Goal: Task Accomplishment & Management: Use online tool/utility

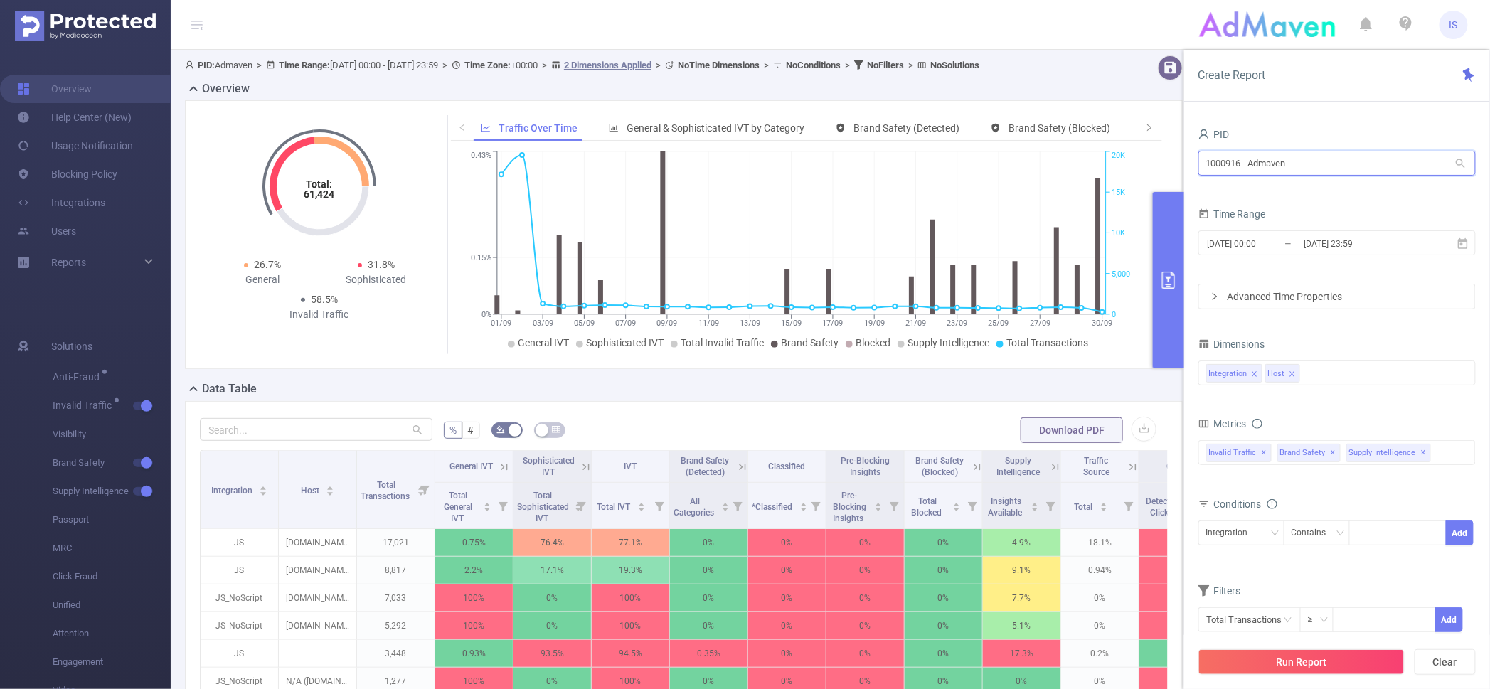
drag, startPoint x: 1348, startPoint y: 169, endPoint x: 1013, endPoint y: 154, distance: 336.0
click at [1013, 154] on section "PID: Admaven > Time Range: 2025-09-01 00:00 - 2025-09-30 23:59 > Time Zone: +00…" at bounding box center [830, 512] width 1319 height 925
click at [1287, 156] on input "1000916 - Admaven" at bounding box center [1336, 163] width 277 height 25
drag, startPoint x: 1277, startPoint y: 157, endPoint x: 1189, endPoint y: 146, distance: 88.2
click at [1189, 146] on div "PID 1000916 - Admaven 1000916 - Admaven Time Range 2025-09-01 00:00 _ 2025-09-3…" at bounding box center [1337, 412] width 306 height 604
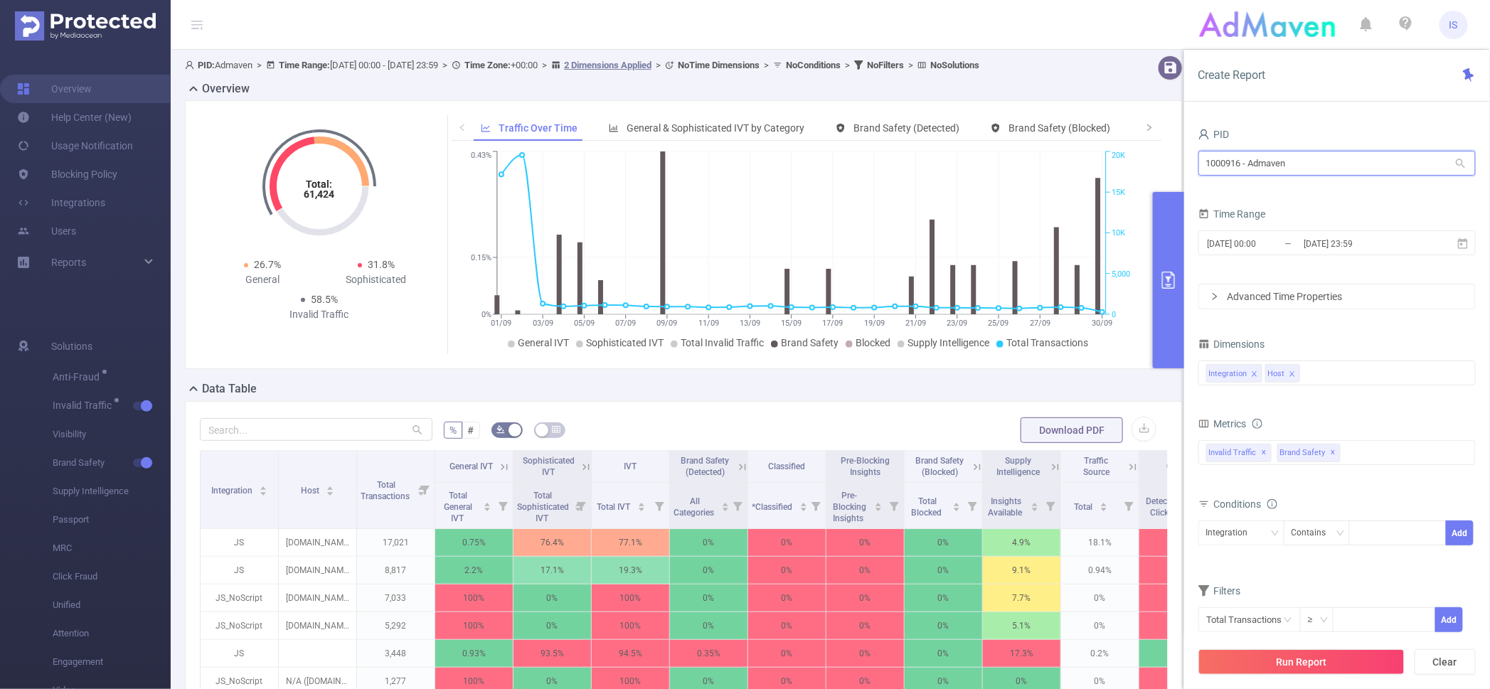
click at [1298, 161] on input "1000916 - Admaven" at bounding box center [1336, 163] width 277 height 25
drag, startPoint x: 1328, startPoint y: 161, endPoint x: 1080, endPoint y: 136, distance: 248.8
click at [1080, 136] on section "PID: Admaven > Time Range: 2025-09-01 00:00 - 2025-09-30 23:59 > Time Zone: +00…" at bounding box center [830, 512] width 1319 height 925
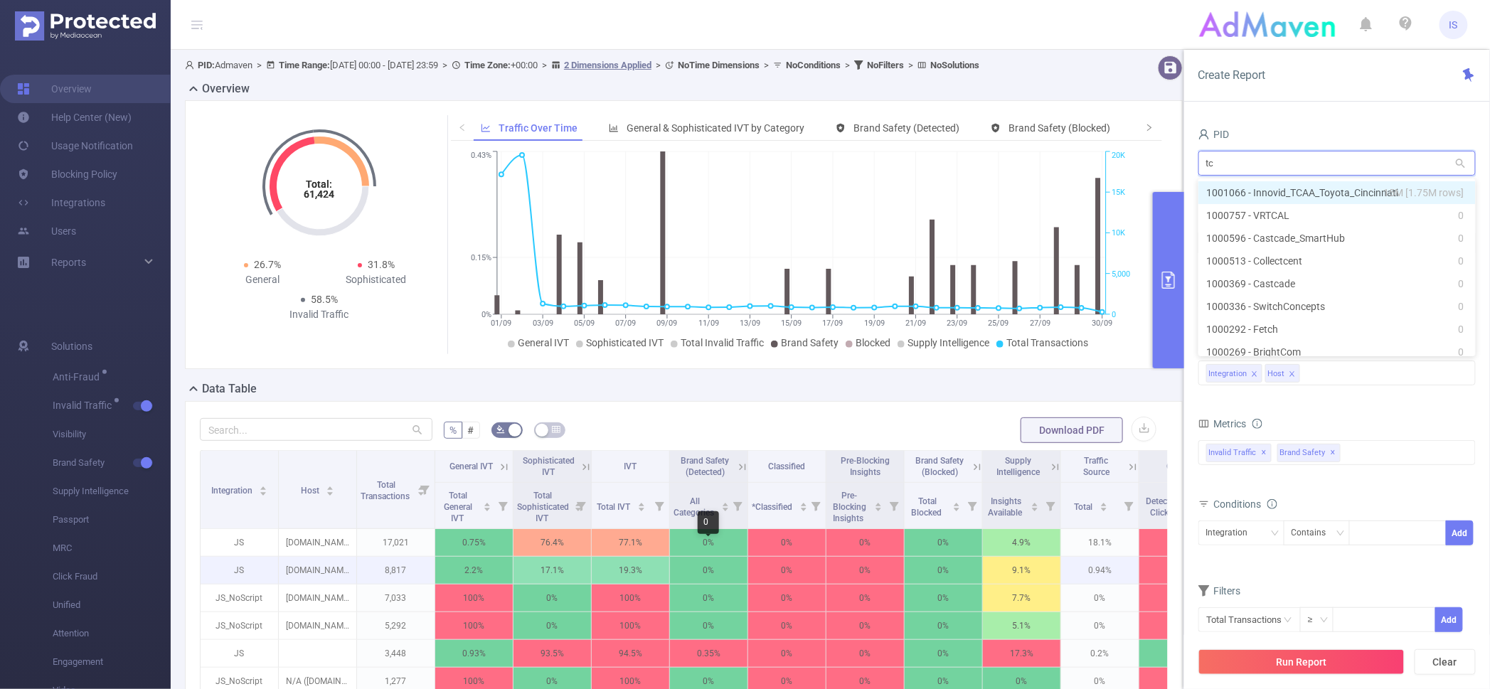
type input "tca"
click at [1269, 196] on li "1001066 - Innovid_TCAA_Toyota_Cincinnati 15M [1.75M rows]" at bounding box center [1336, 192] width 277 height 23
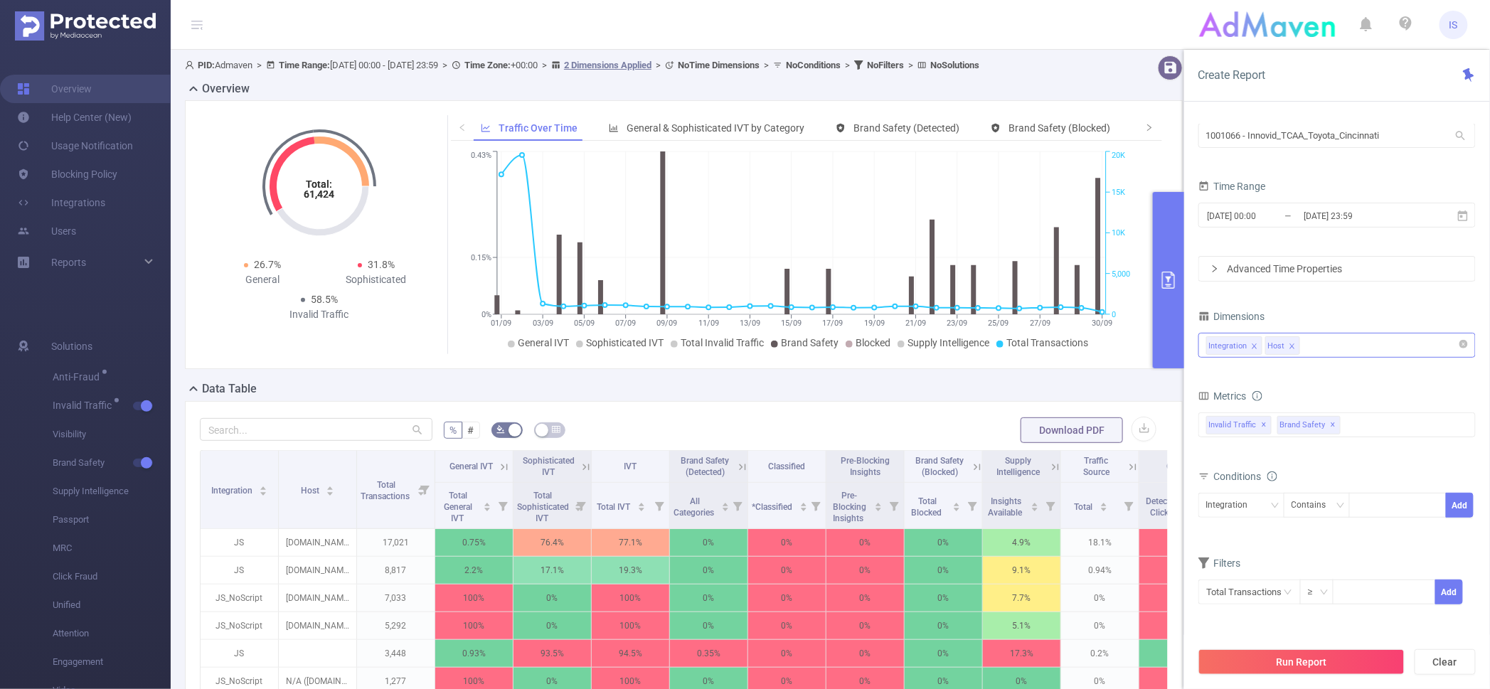
click at [1318, 344] on div "Integration Host" at bounding box center [1337, 345] width 262 height 23
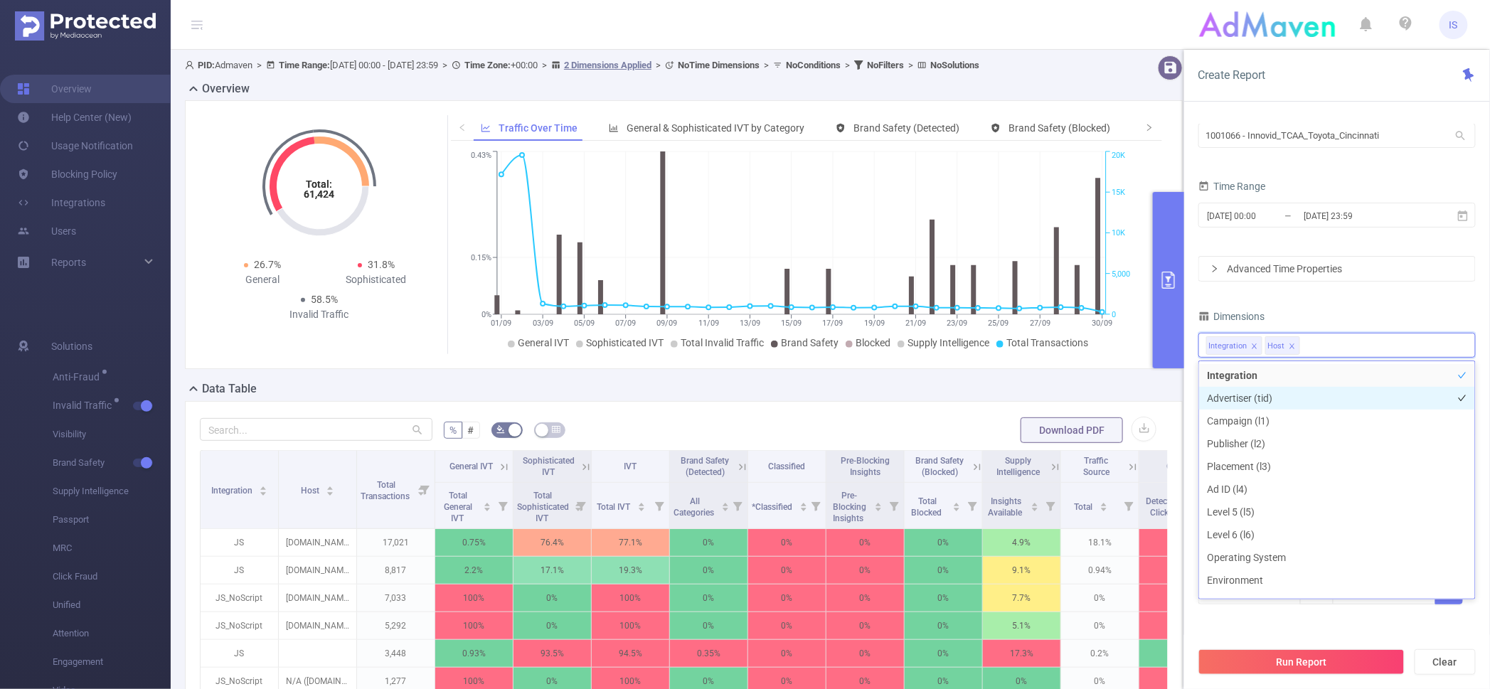
click at [1276, 397] on li "Advertiser (tid)" at bounding box center [1337, 398] width 276 height 23
click at [1274, 427] on li "Campaign (l1)" at bounding box center [1337, 421] width 276 height 23
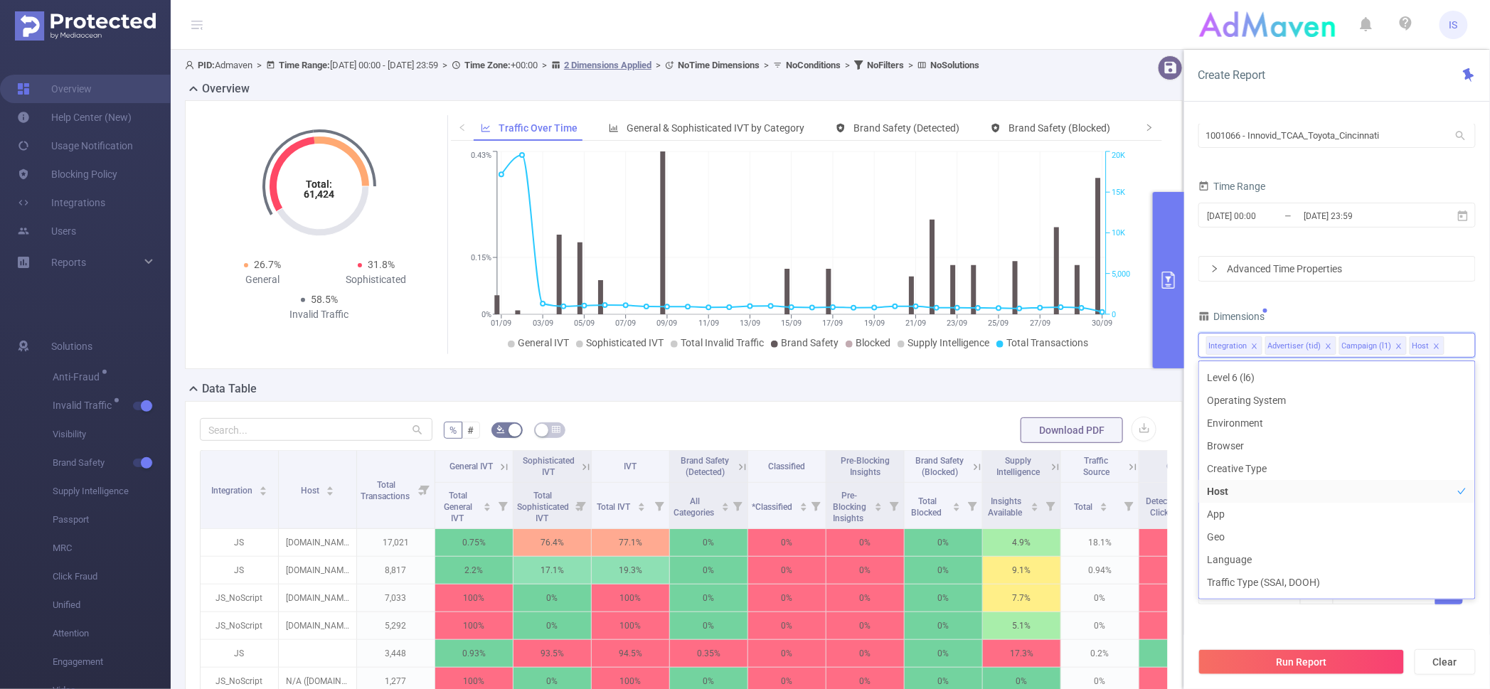
scroll to position [177, 0]
click at [1232, 490] on li "App" at bounding box center [1337, 494] width 276 height 23
click at [1309, 666] on button "Run Report" at bounding box center [1301, 662] width 206 height 26
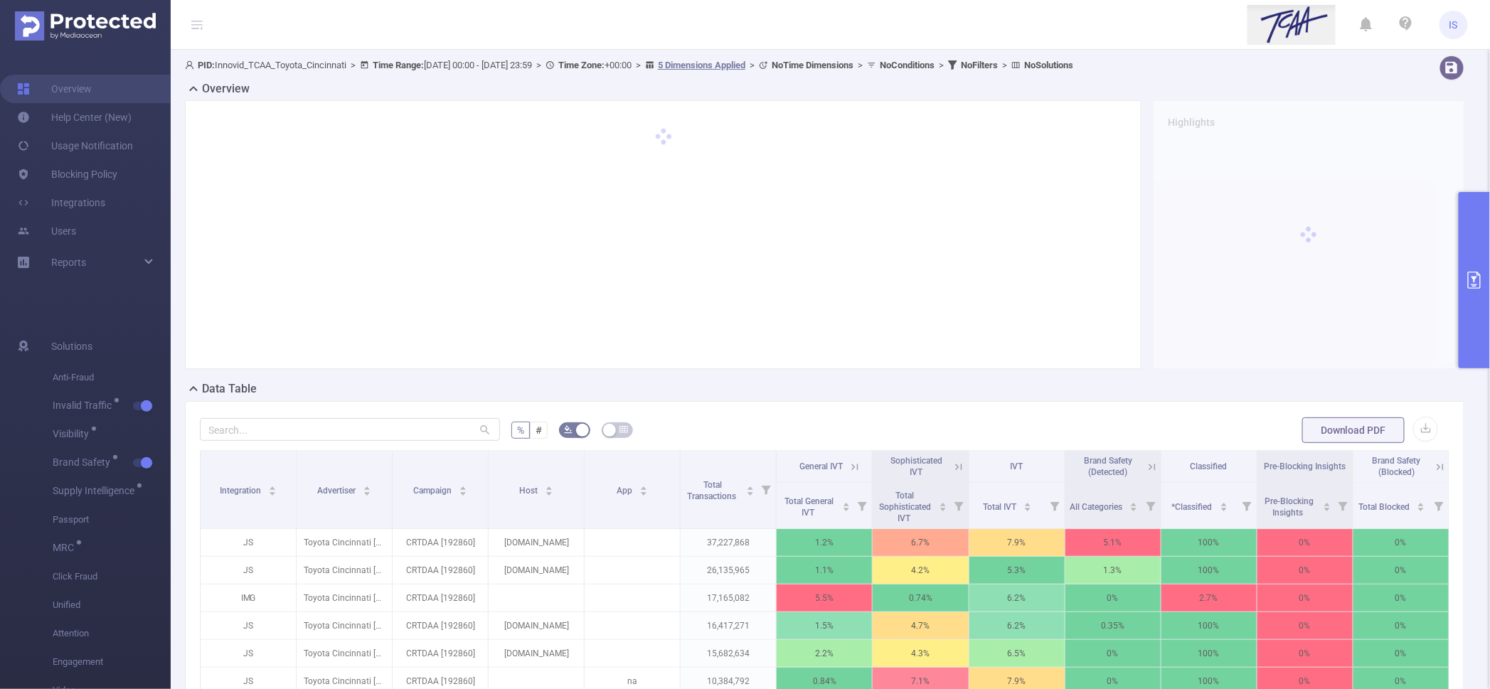
scroll to position [89, 0]
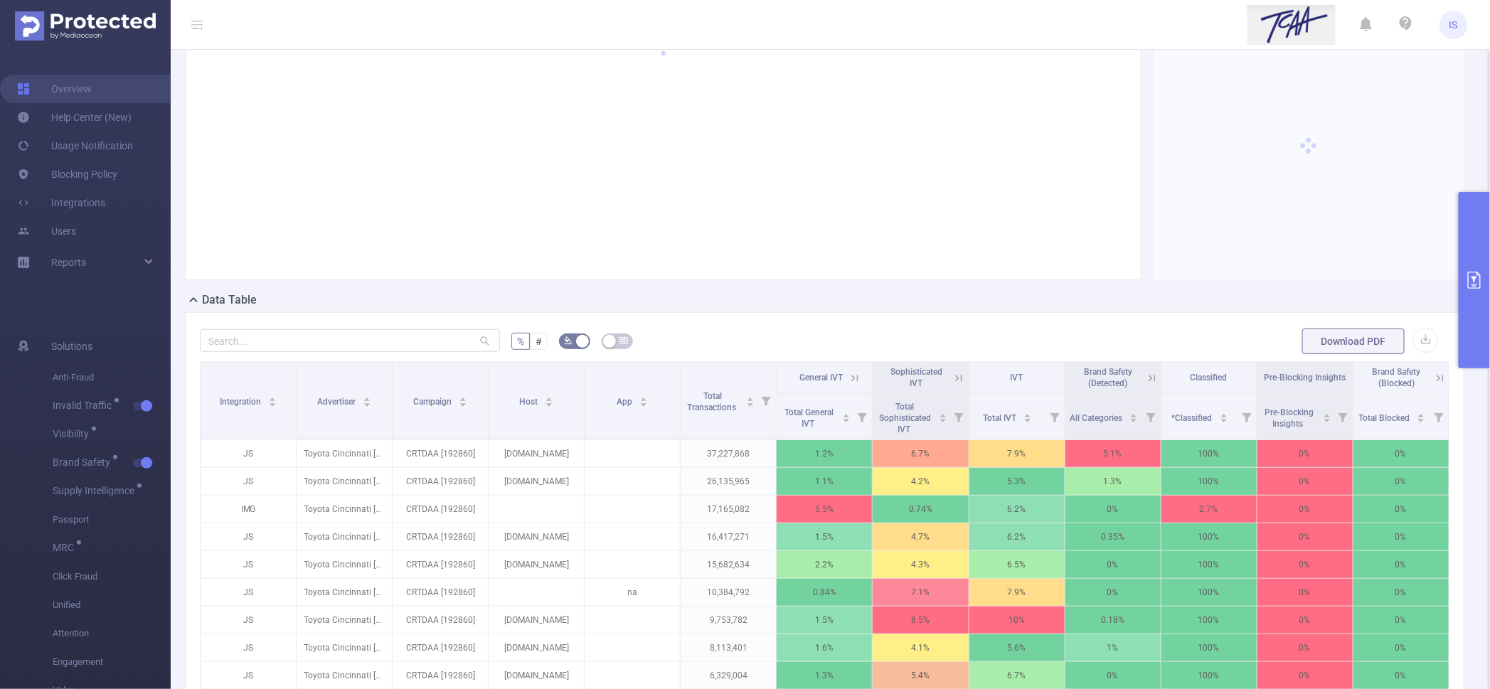
click at [952, 372] on icon at bounding box center [958, 378] width 13 height 13
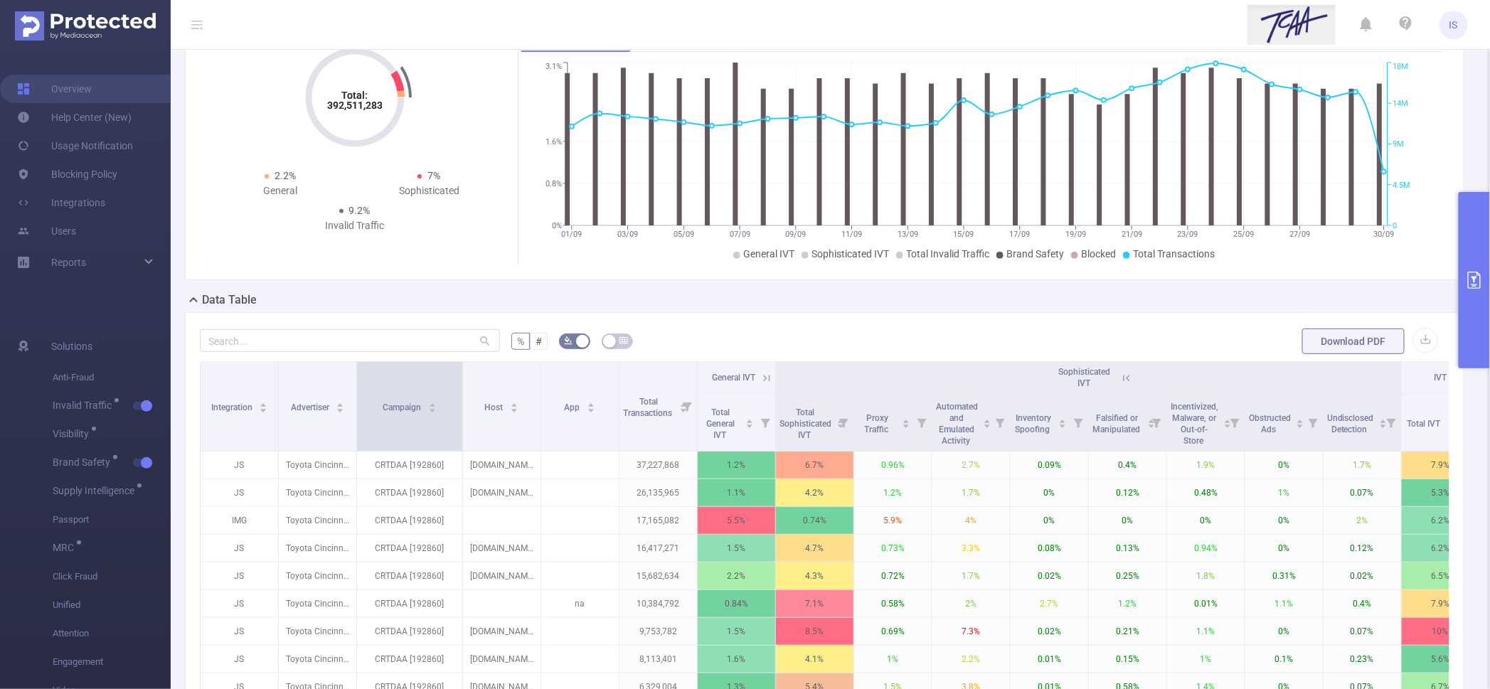
drag, startPoint x: 431, startPoint y: 388, endPoint x: 459, endPoint y: 390, distance: 27.8
click at [459, 390] on span at bounding box center [462, 406] width 7 height 89
click at [1482, 229] on button "primary" at bounding box center [1474, 280] width 31 height 176
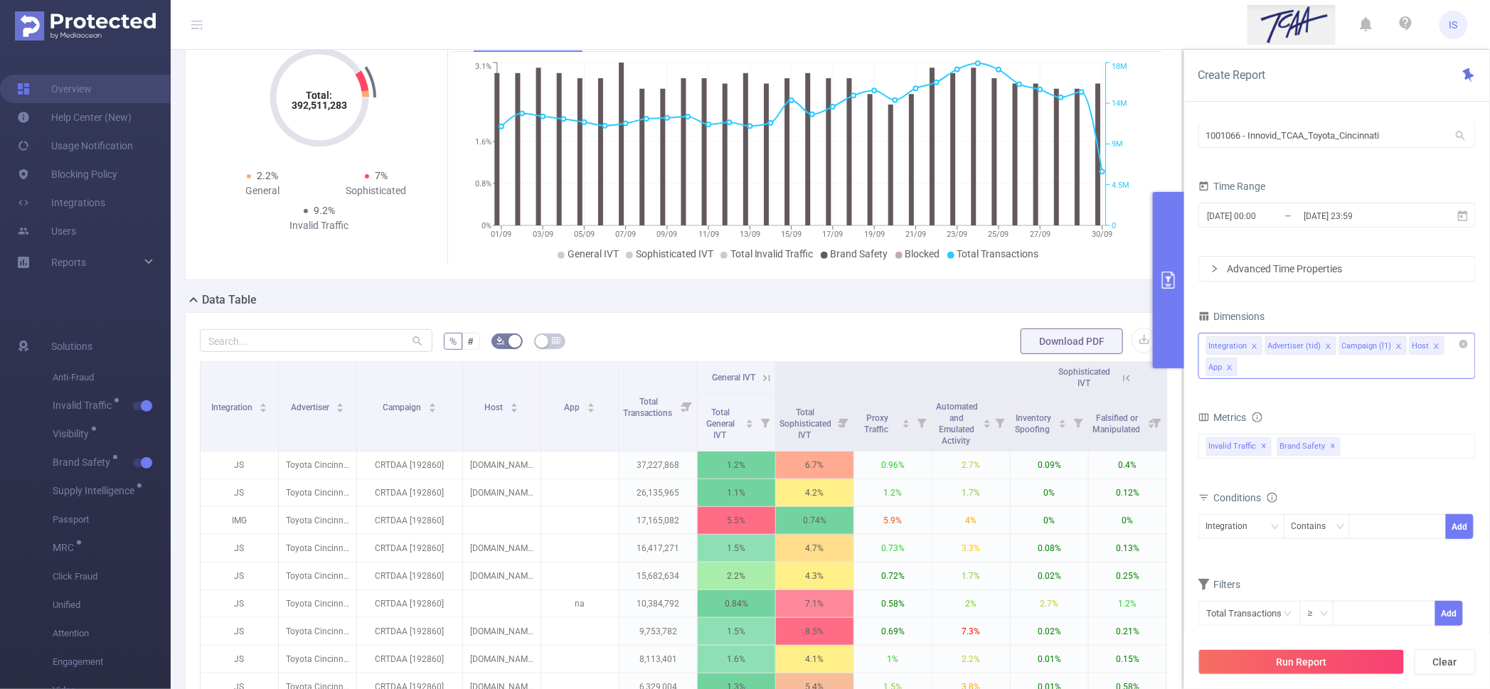
click at [1320, 366] on div "Integration Advertiser (tid) Campaign (l1) Host App" at bounding box center [1336, 356] width 277 height 46
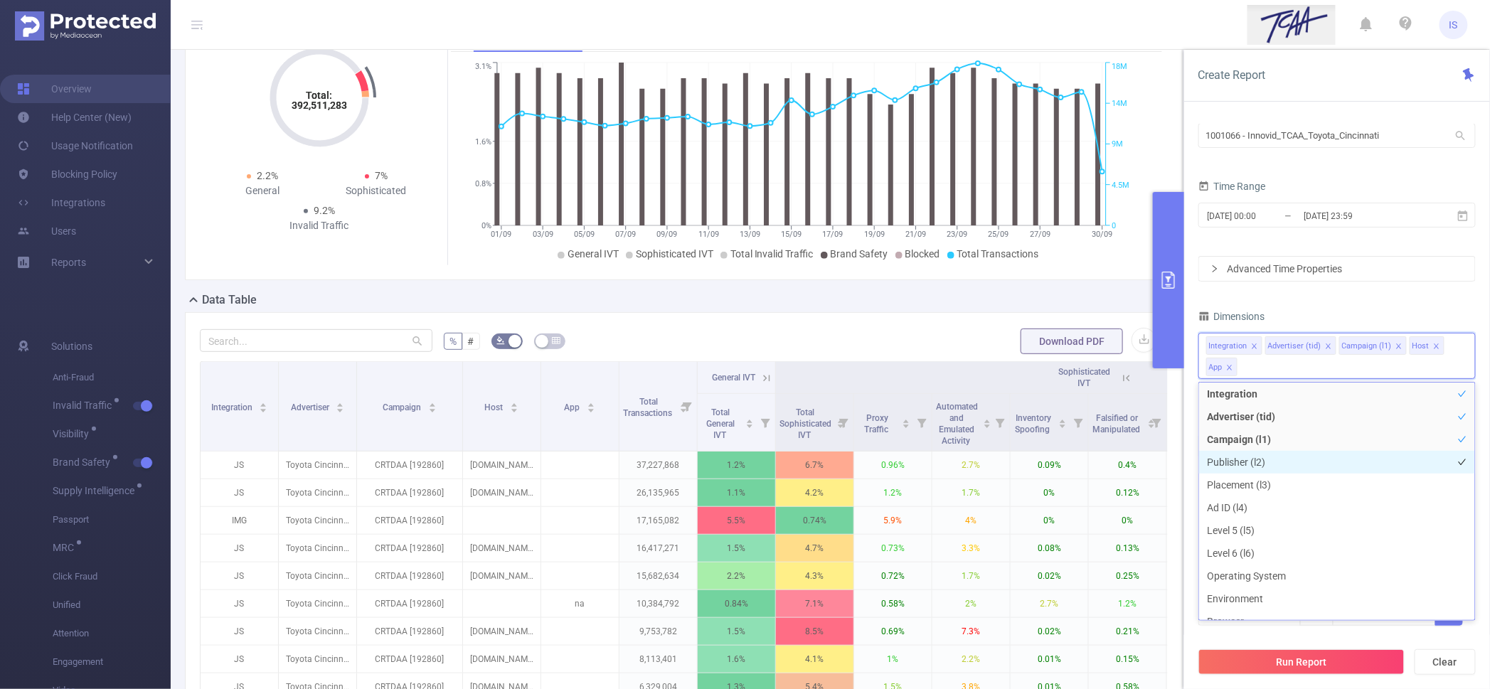
click at [1249, 464] on li "Publisher (l2)" at bounding box center [1337, 462] width 276 height 23
click at [1276, 220] on input "2025-09-01 00:00" at bounding box center [1263, 215] width 115 height 19
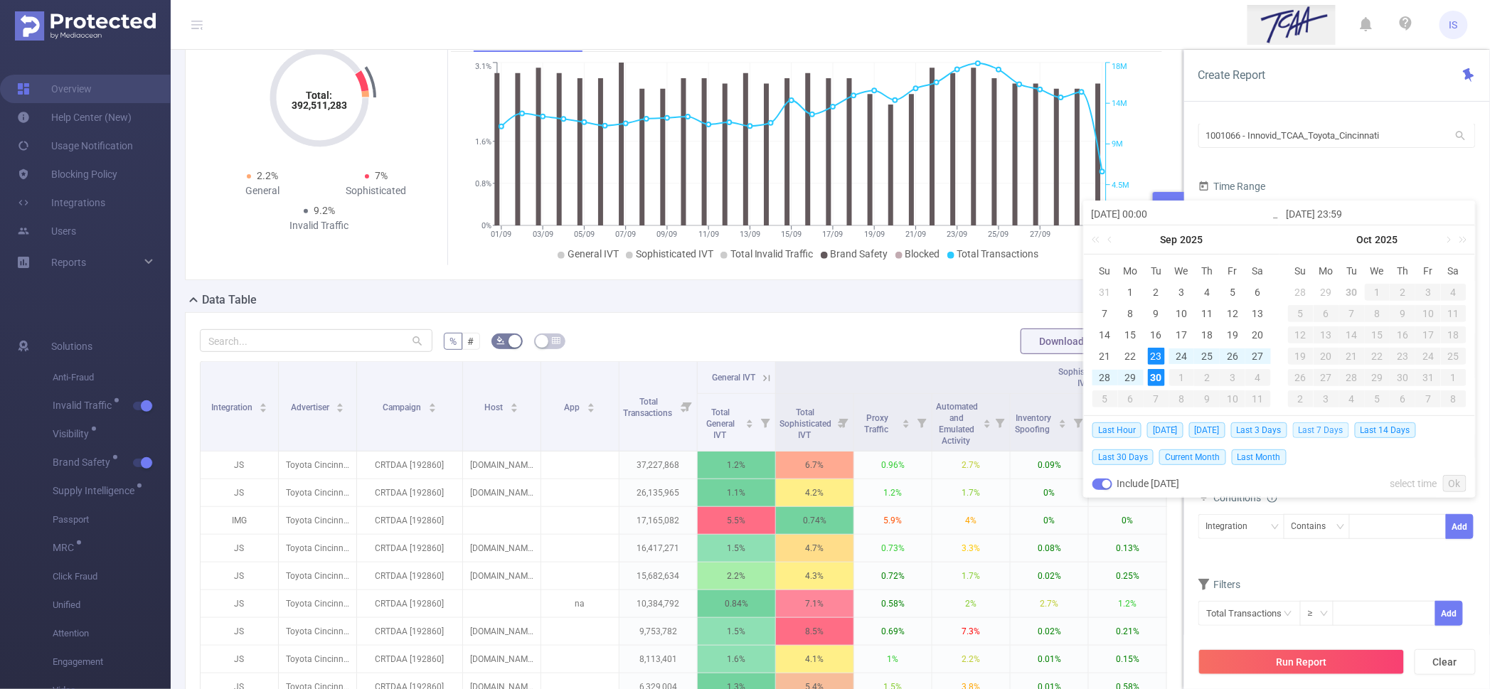
click at [1311, 425] on span "Last 7 Days" at bounding box center [1321, 430] width 56 height 16
type input "2025-09-23 00:00"
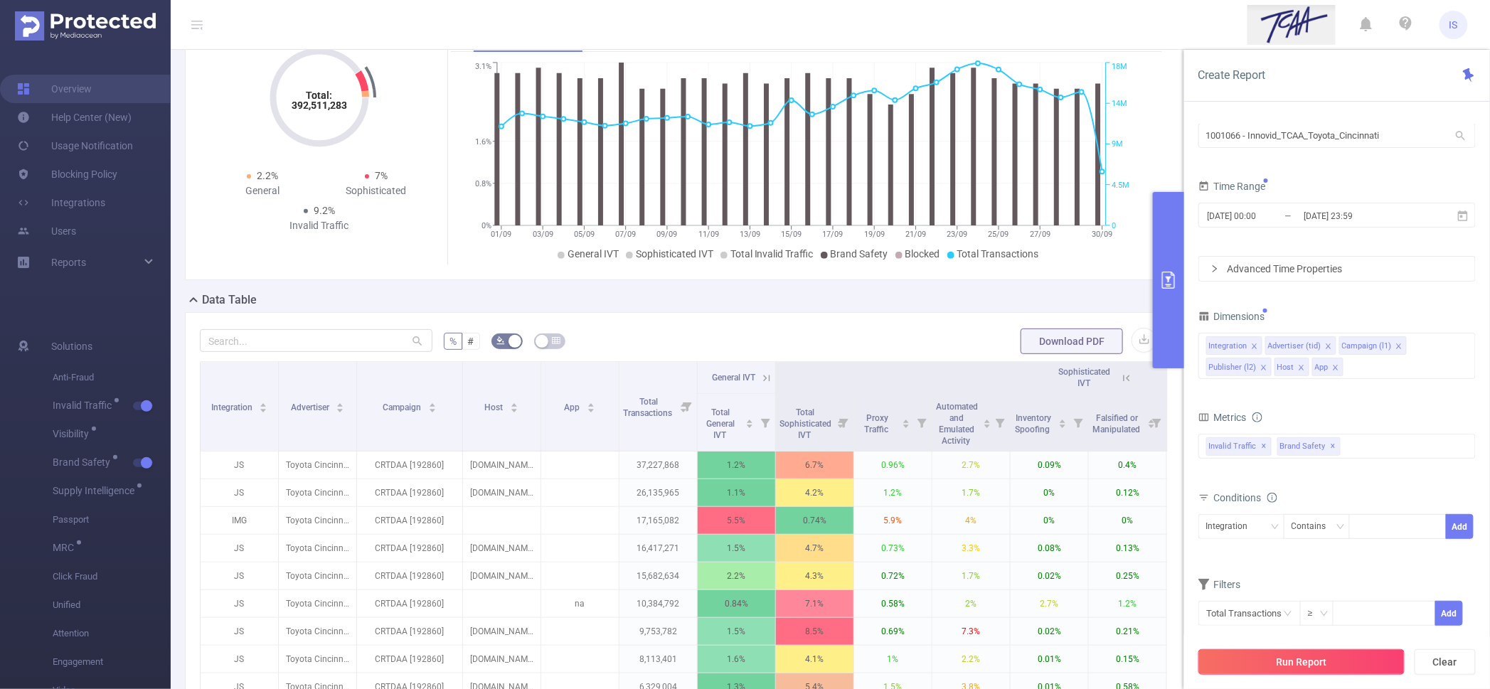
click at [1341, 660] on button "Run Report" at bounding box center [1301, 662] width 206 height 26
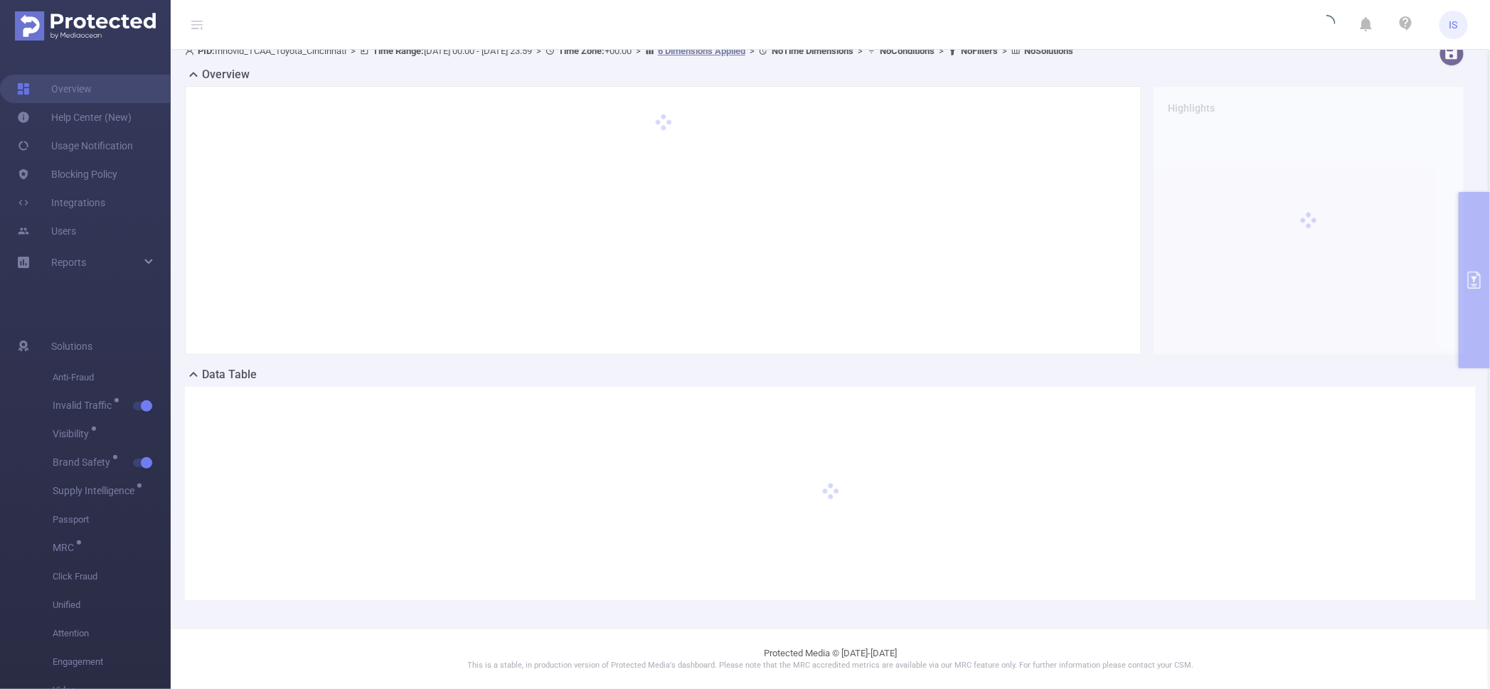
scroll to position [14, 0]
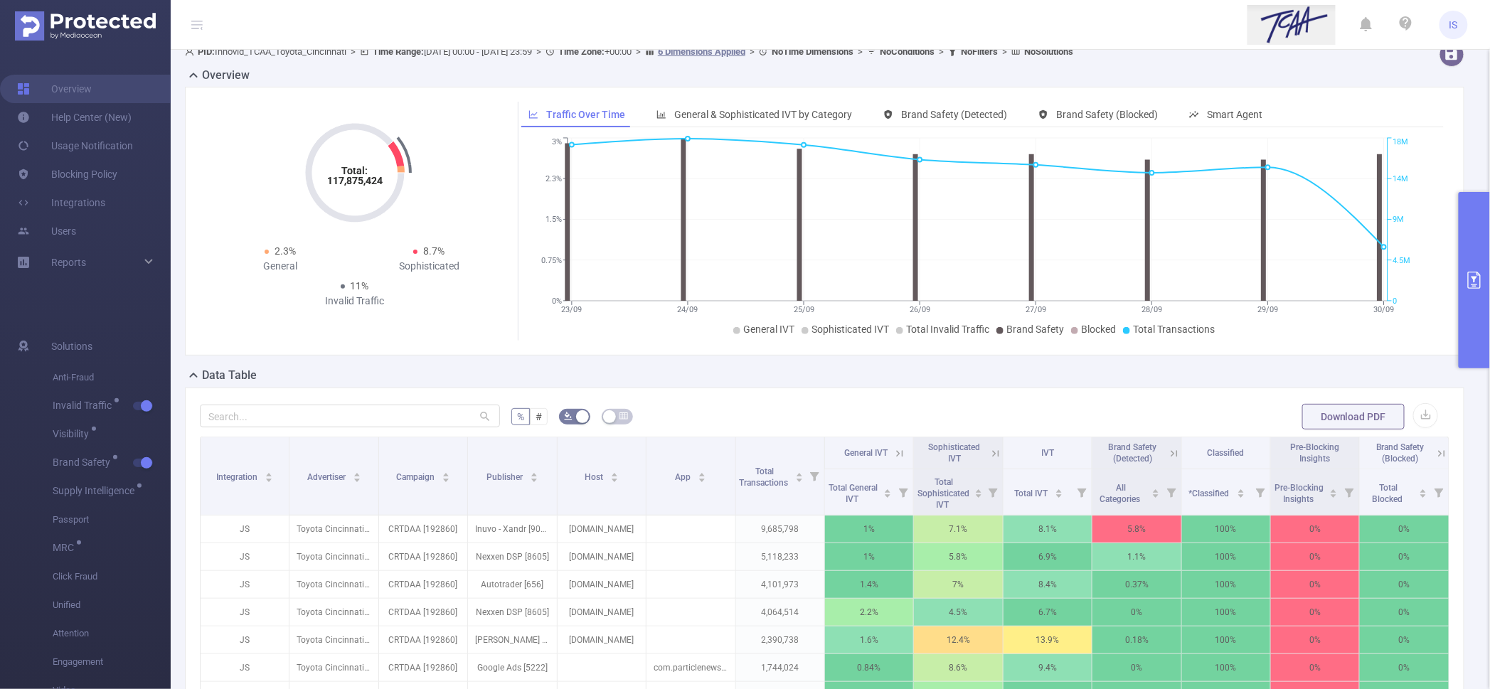
click at [663, 384] on div "Data Table" at bounding box center [830, 377] width 1291 height 20
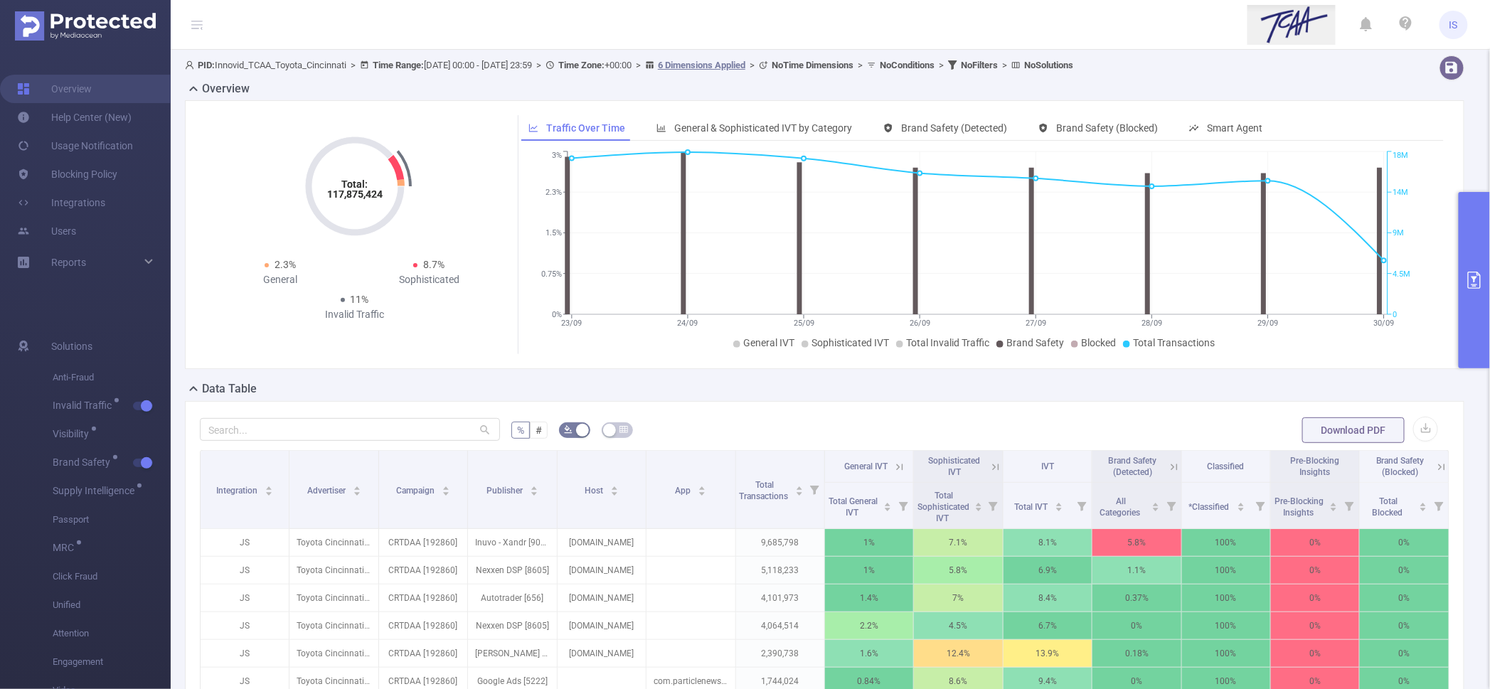
click at [1473, 209] on button "primary" at bounding box center [1474, 280] width 31 height 176
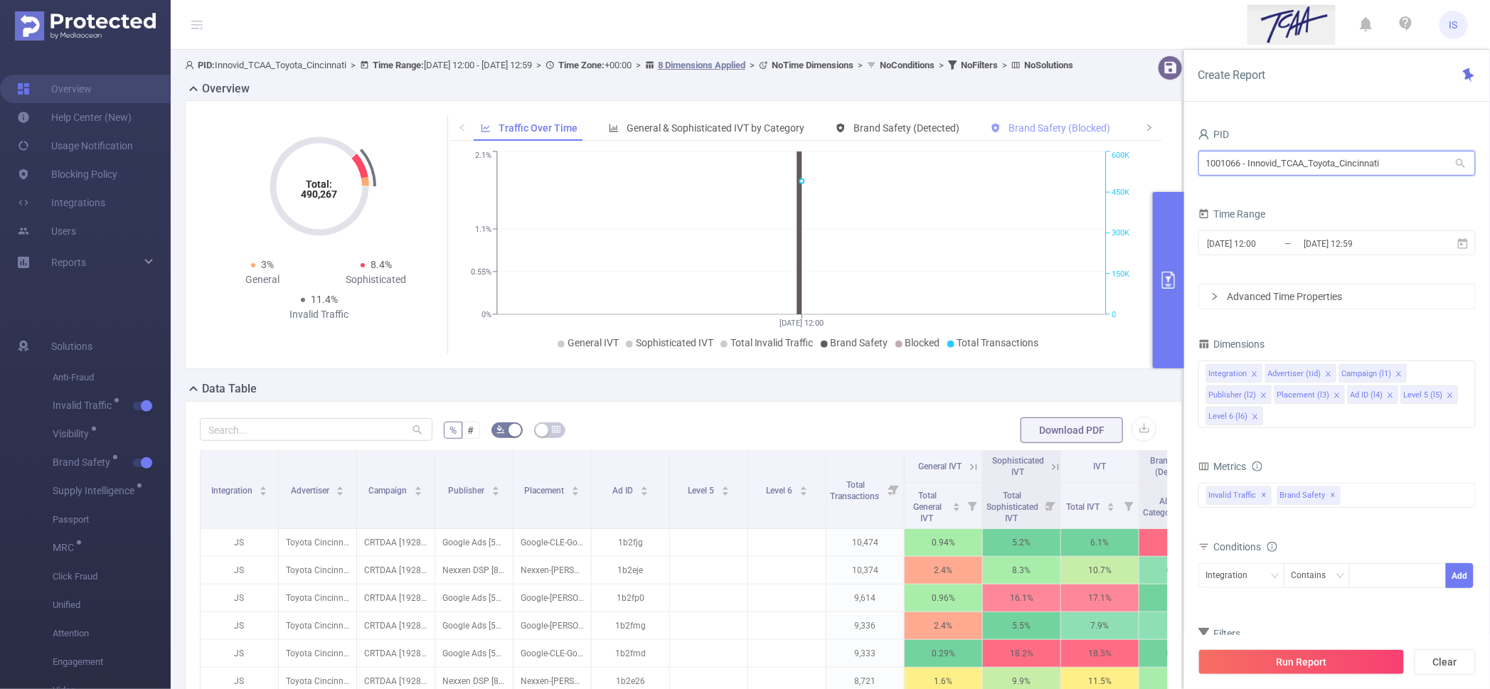
drag, startPoint x: 1415, startPoint y: 161, endPoint x: 1044, endPoint y: 137, distance: 372.0
click at [1044, 137] on section "PID: Innovid_TCAA_Toyota_Cincinnati > Time Range: [DATE] 12:00 - [DATE] 12:59 >…" at bounding box center [830, 512] width 1319 height 925
